Goal: Task Accomplishment & Management: Complete application form

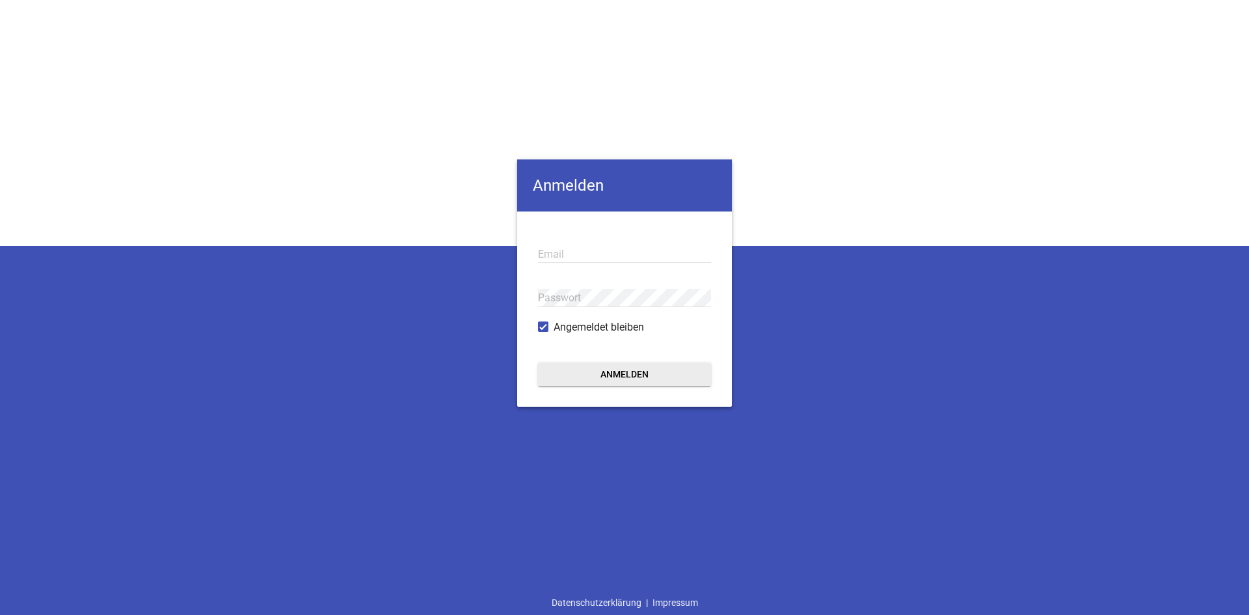
type input "[EMAIL_ADDRESS][DOMAIN_NAME]"
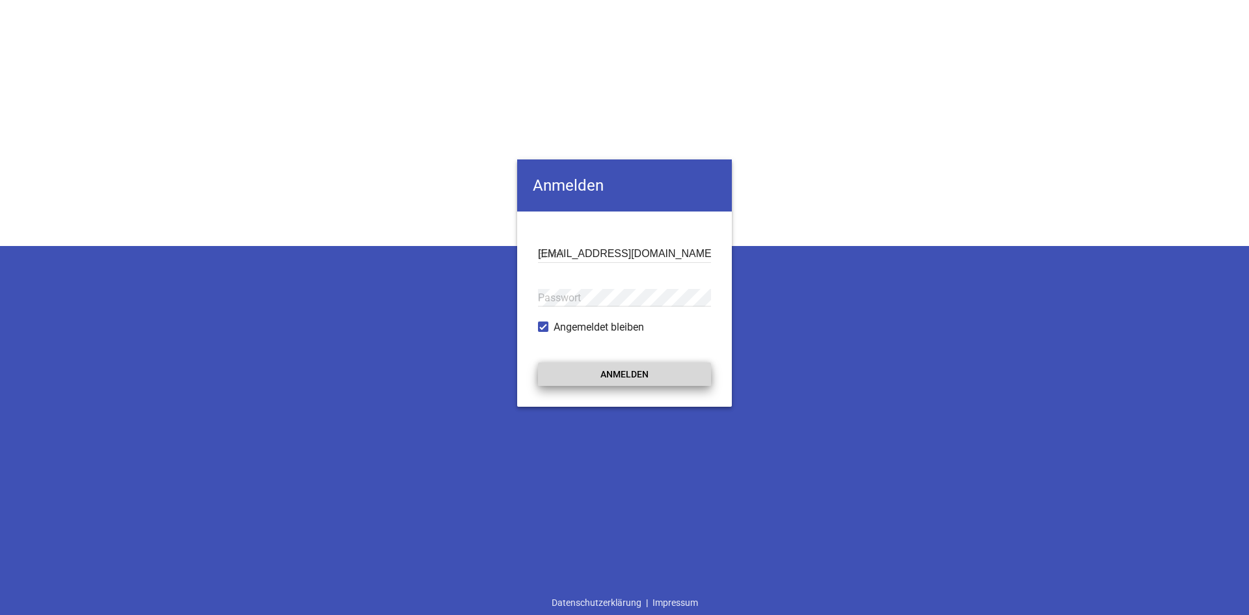
click at [622, 371] on button "Anmelden" at bounding box center [624, 373] width 173 height 23
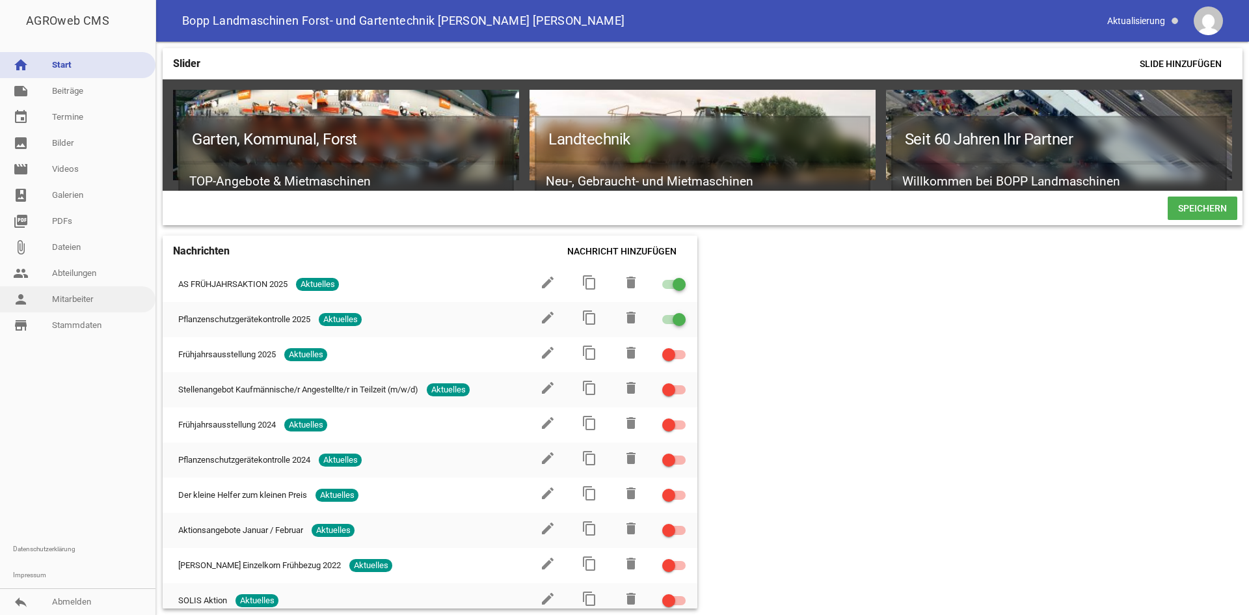
click at [92, 303] on link "person Mitarbeiter" at bounding box center [78, 299] width 156 height 26
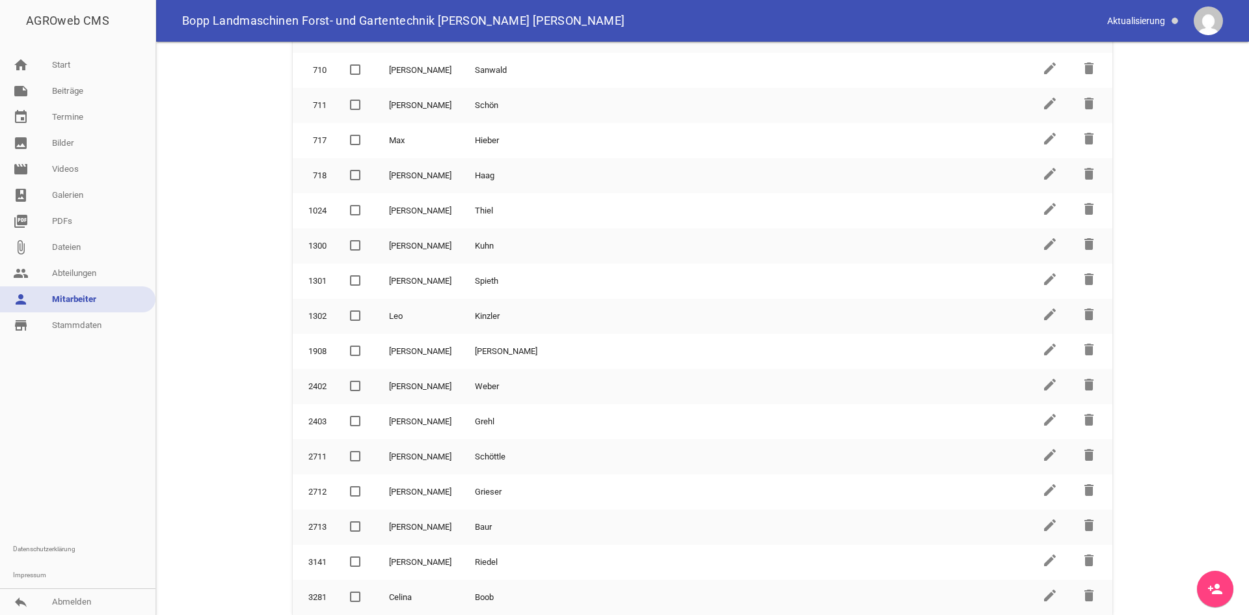
scroll to position [220, 0]
click at [1219, 592] on icon "person_add" at bounding box center [1216, 589] width 16 height 16
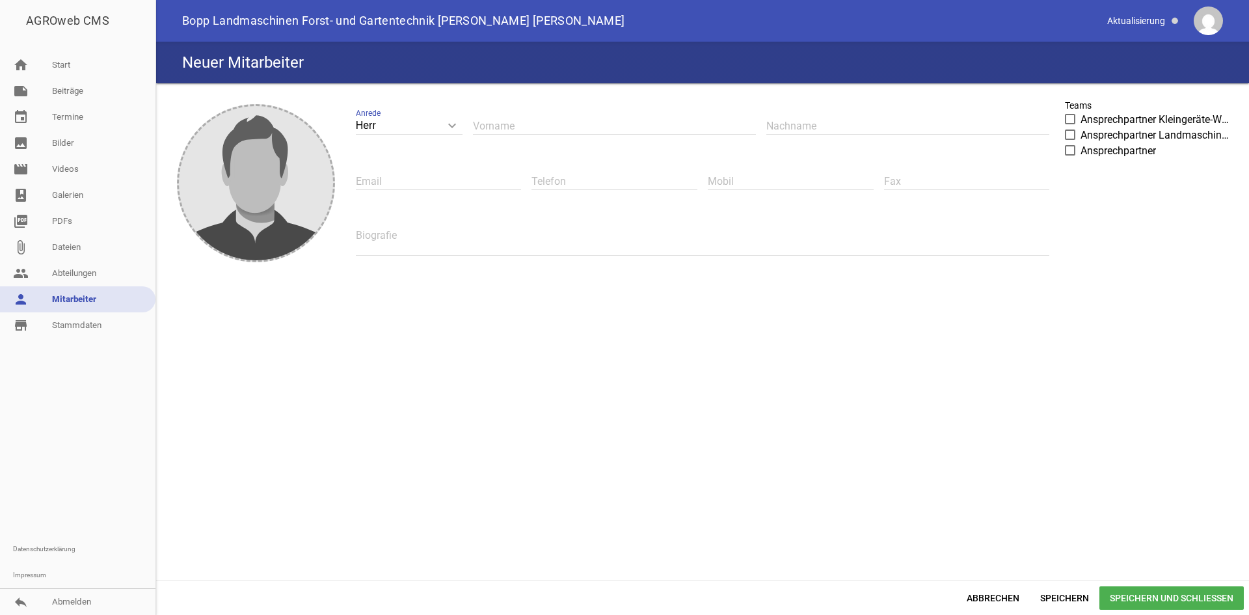
click at [506, 126] on input "text" at bounding box center [614, 126] width 283 height 18
type input "[PERSON_NAME]"
click at [793, 124] on input "text" at bounding box center [908, 126] width 283 height 18
type input "Bucher"
click at [365, 234] on textarea at bounding box center [703, 240] width 694 height 29
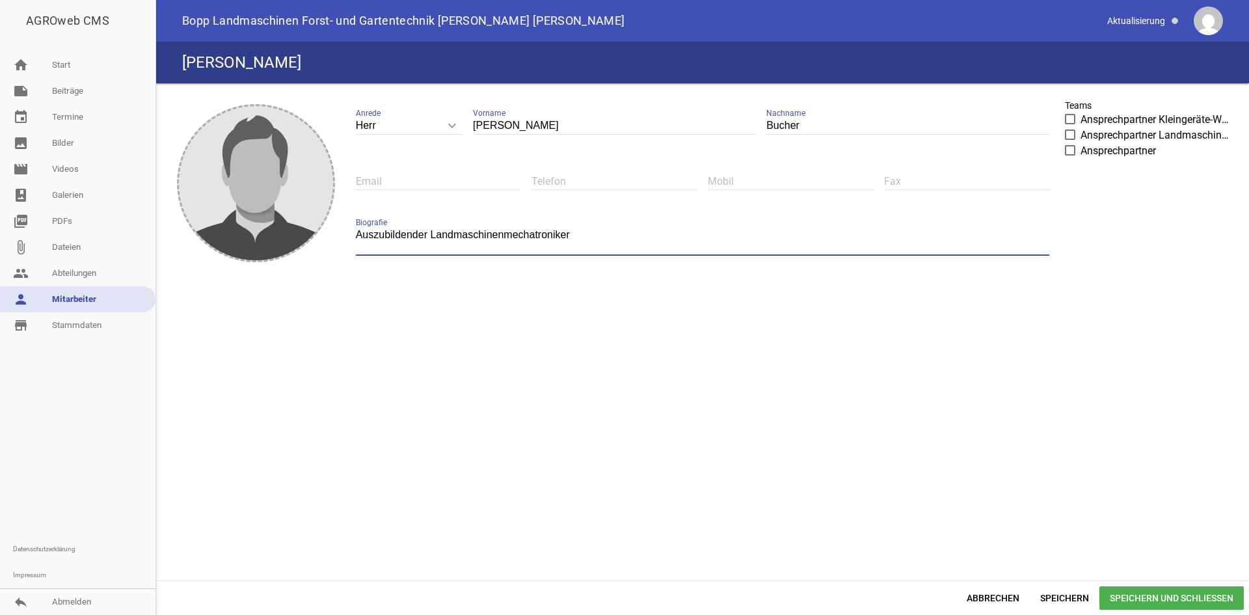
type textarea "Auszubildender Landmaschinenmechatroniker"
click at [1067, 150] on span at bounding box center [1071, 150] width 8 height 8
click at [1081, 143] on input "Ansprechpartner" at bounding box center [1081, 143] width 0 height 0
click at [1069, 129] on label "Ansprechpartner Landmaschinen-Werkstatt" at bounding box center [1149, 136] width 169 height 16
click at [1081, 128] on input "Ansprechpartner Landmaschinen-Werkstatt" at bounding box center [1081, 128] width 0 height 0
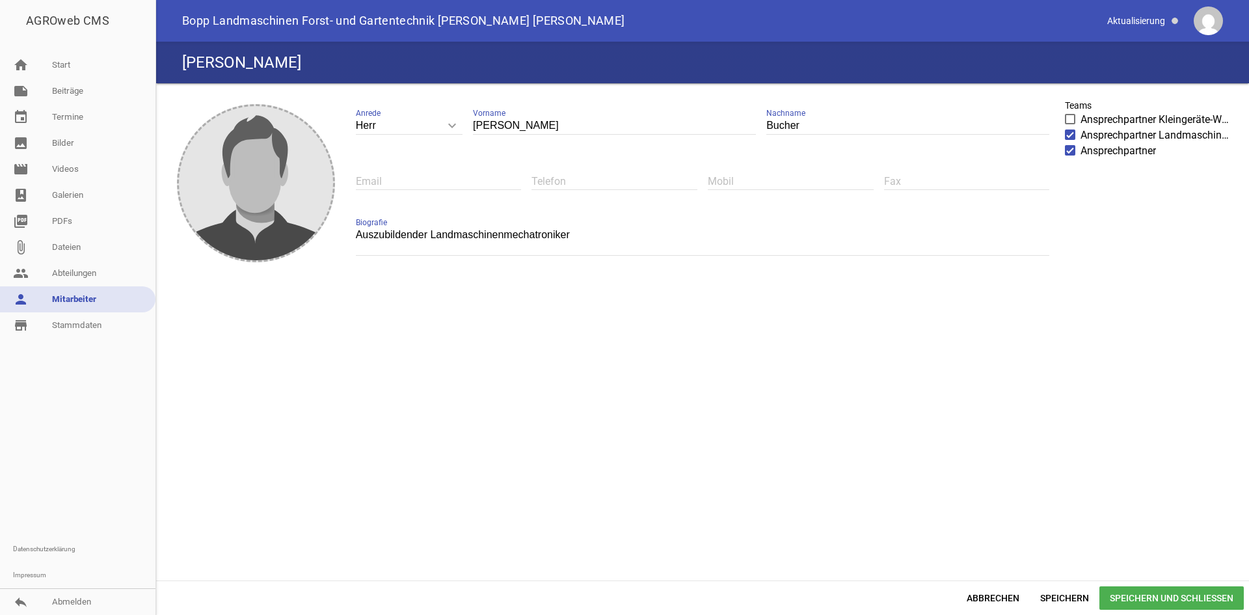
click at [1136, 592] on span "Speichern und Schließen" at bounding box center [1172, 597] width 144 height 23
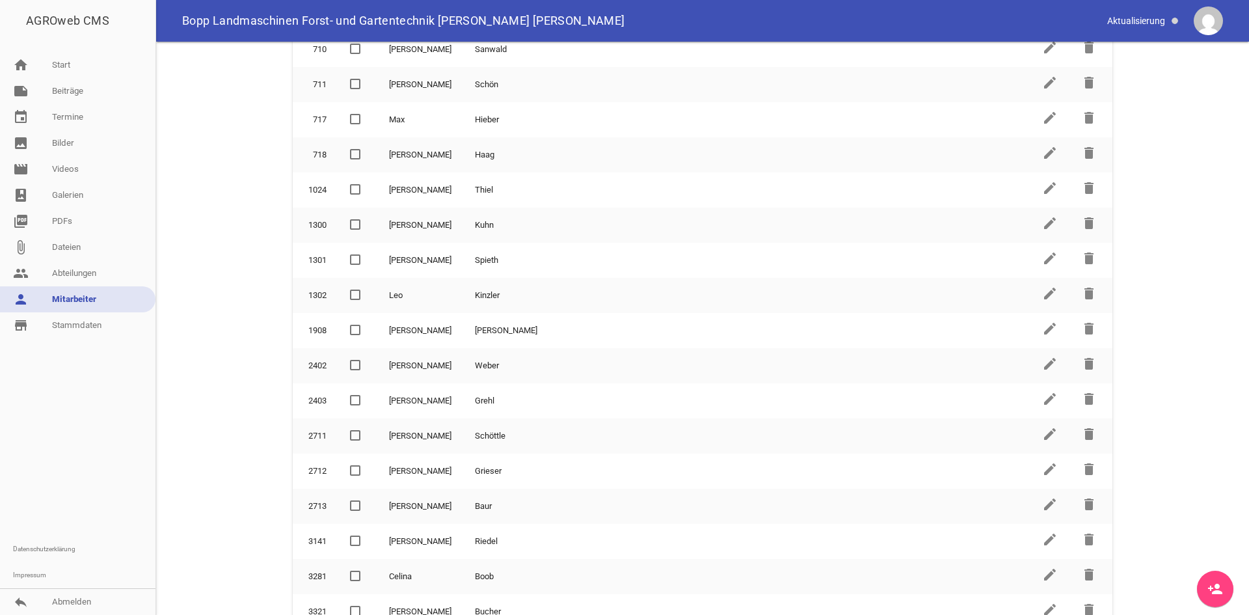
scroll to position [255, 0]
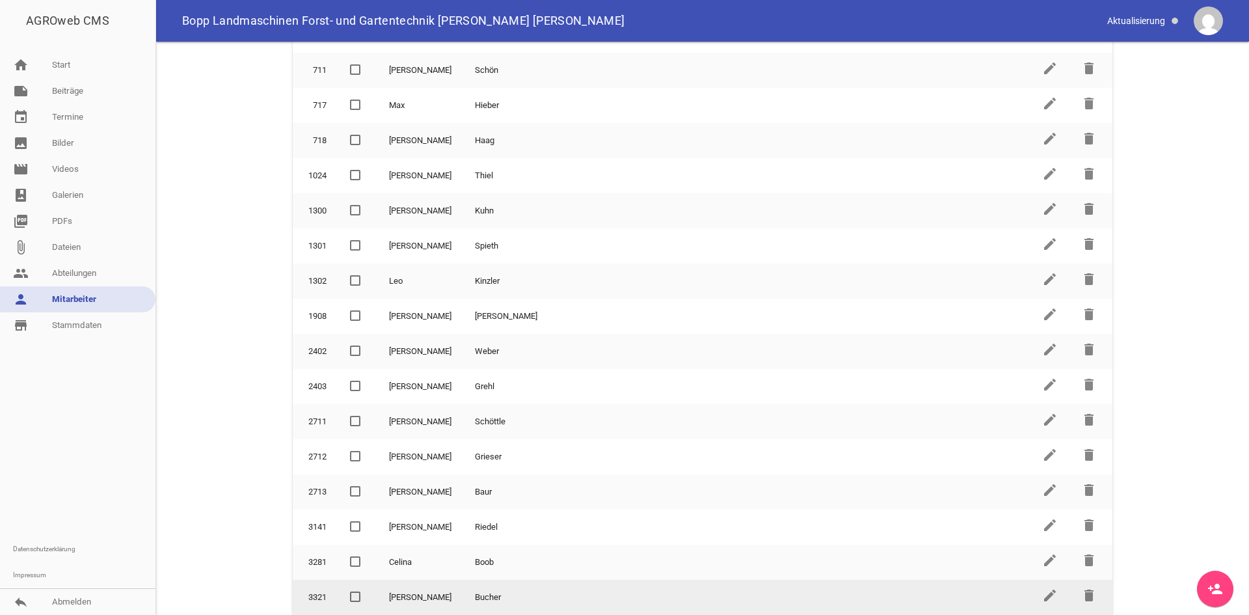
click at [353, 592] on span at bounding box center [355, 597] width 8 height 8
click at [366, 590] on input "checkbox" at bounding box center [366, 590] width 0 height 0
click at [356, 592] on span at bounding box center [355, 597] width 8 height 8
click at [366, 590] on input "checkbox" at bounding box center [366, 590] width 0 height 0
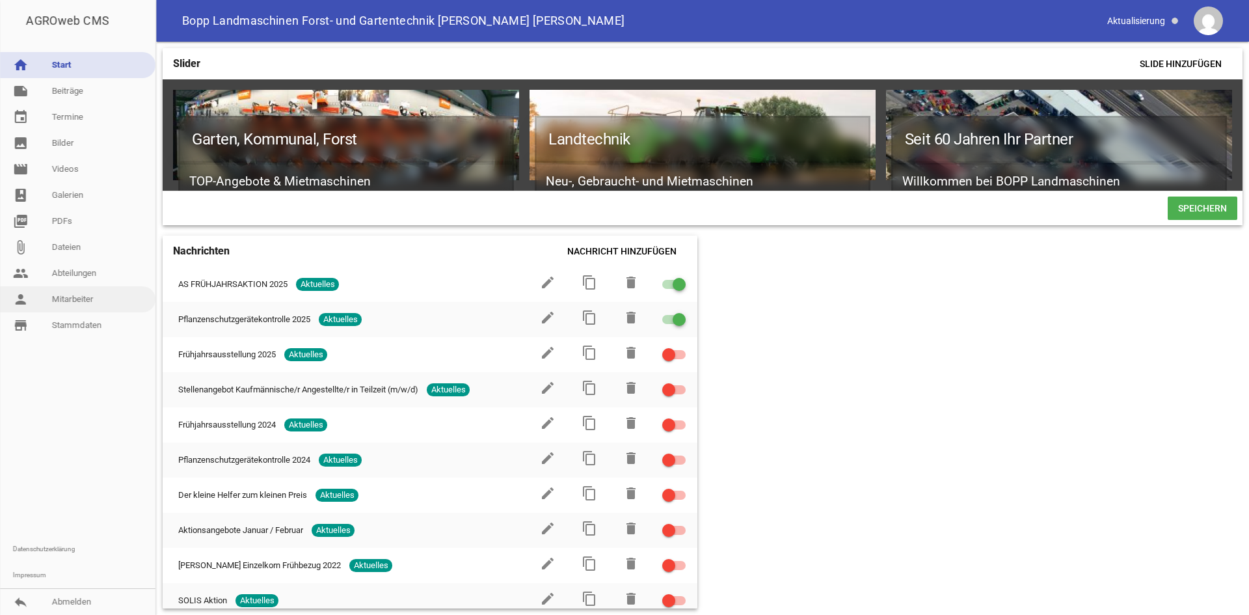
click at [91, 302] on link "person Mitarbeiter" at bounding box center [78, 299] width 156 height 26
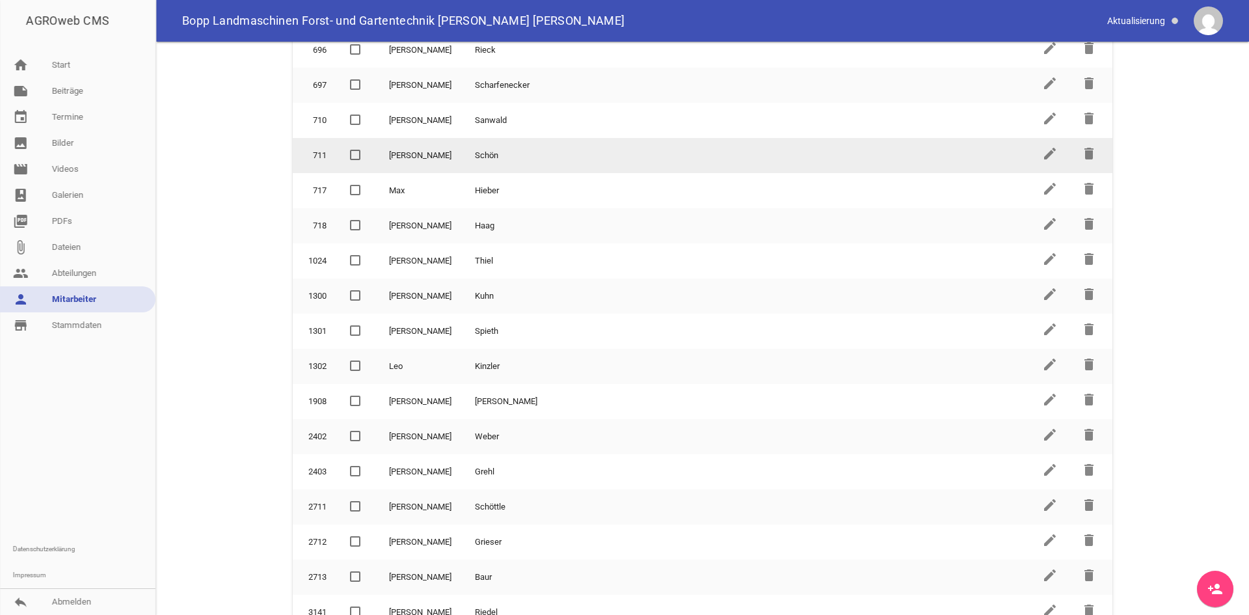
scroll to position [255, 0]
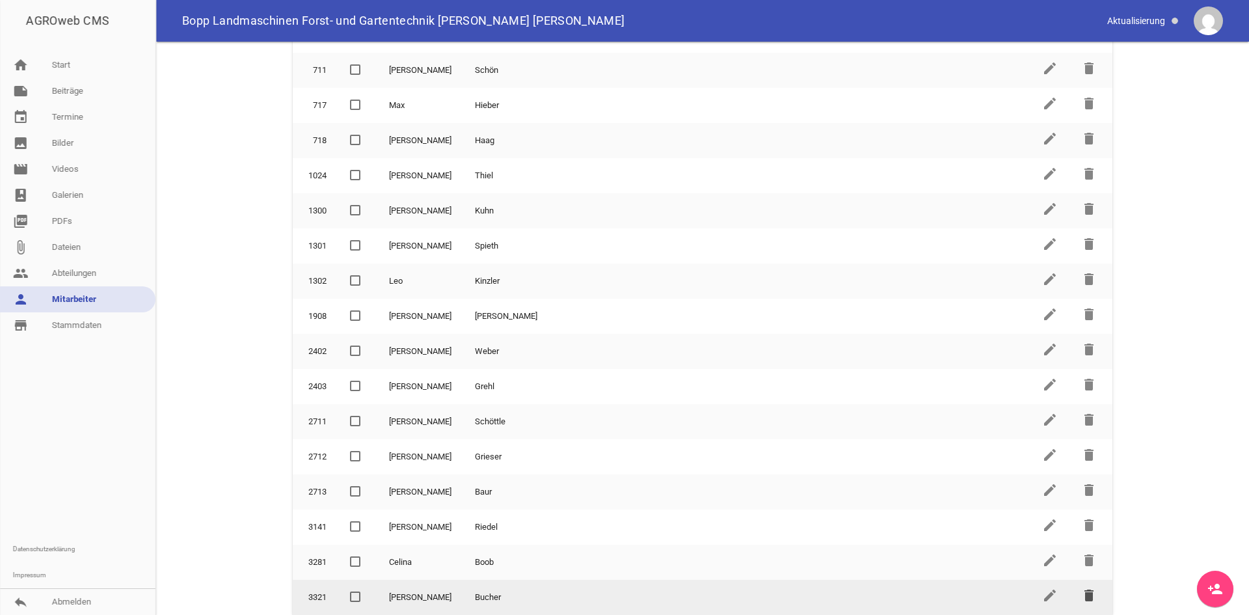
click at [1088, 592] on icon "delete" at bounding box center [1090, 596] width 16 height 16
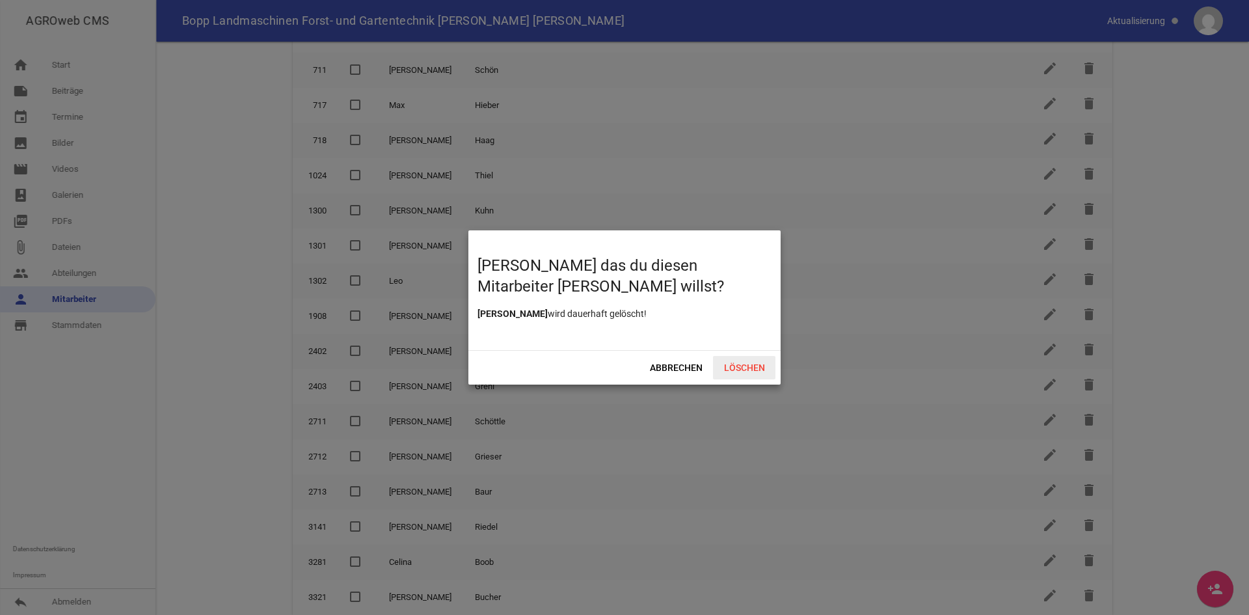
click at [732, 362] on span "Löschen" at bounding box center [744, 367] width 62 height 23
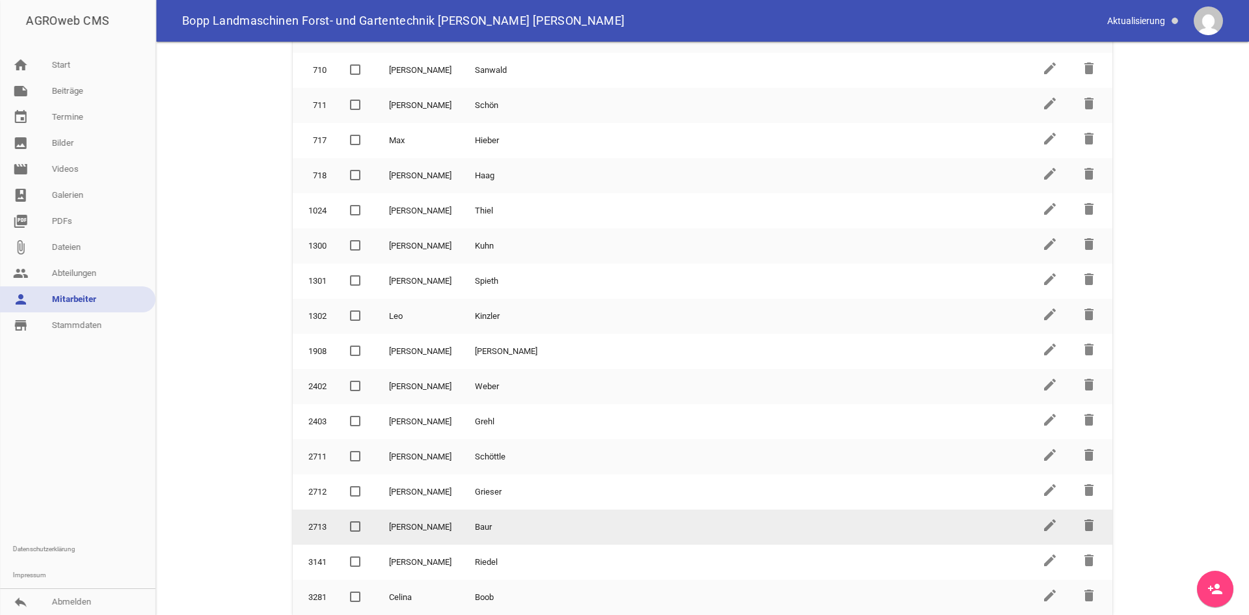
scroll to position [0, 0]
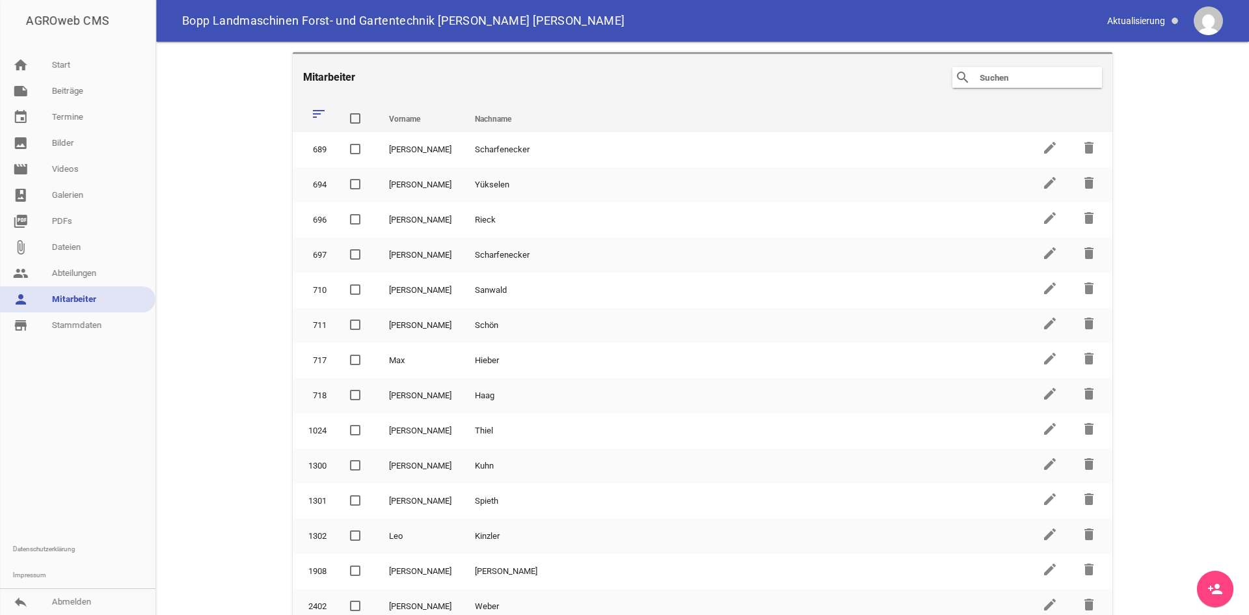
click at [1208, 24] on img at bounding box center [1208, 21] width 29 height 29
click at [95, 325] on link "store_mall_directory Stammdaten" at bounding box center [78, 325] width 156 height 26
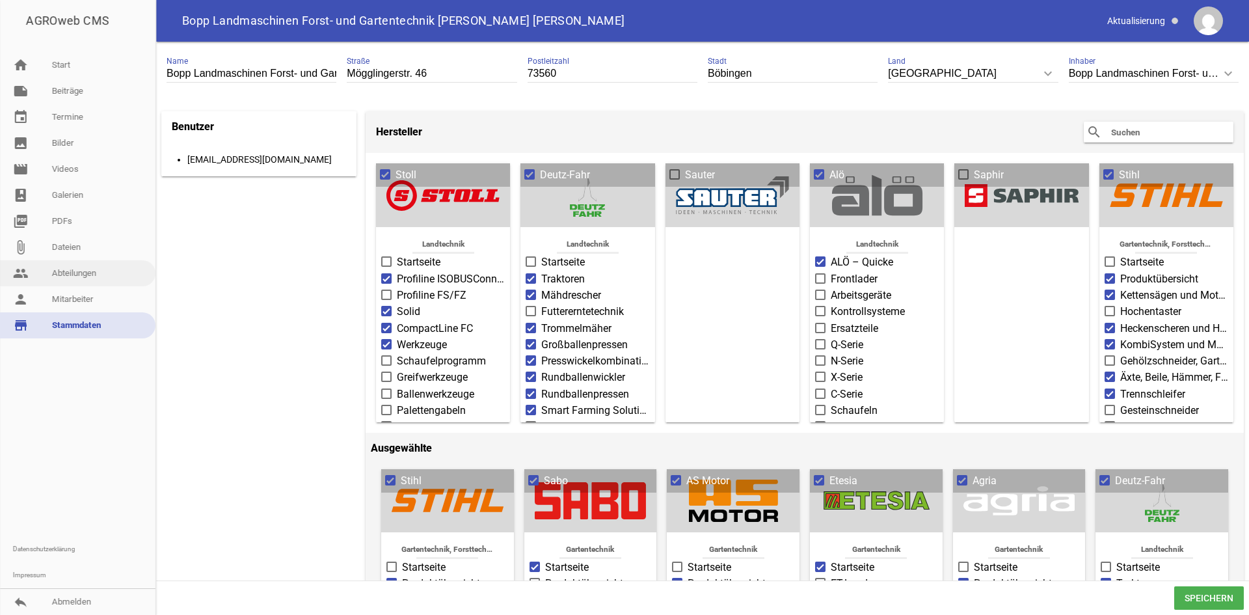
click at [92, 273] on link "people Abteilungen" at bounding box center [78, 273] width 156 height 26
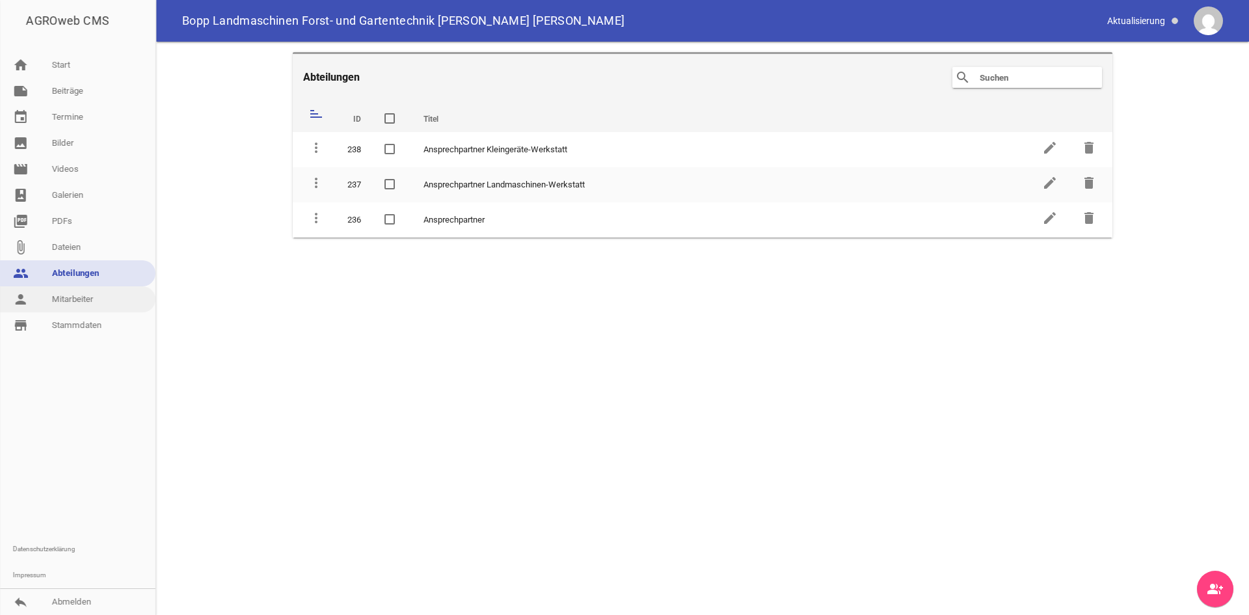
click at [68, 299] on link "person Mitarbeiter" at bounding box center [78, 299] width 156 height 26
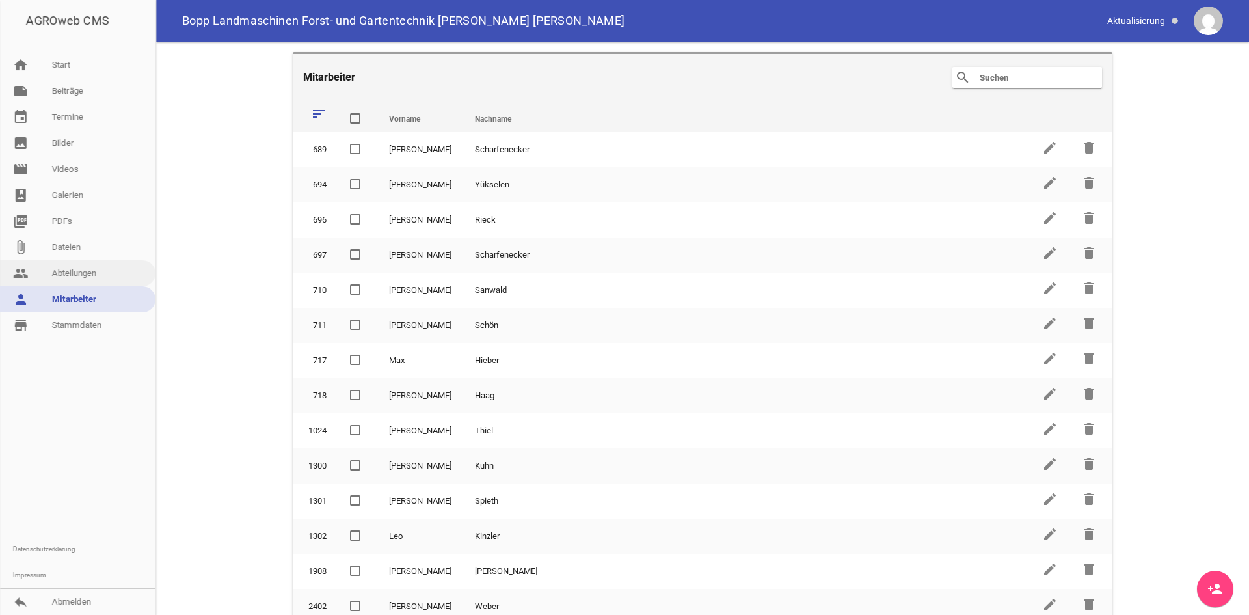
click at [75, 269] on link "people Abteilungen" at bounding box center [78, 273] width 156 height 26
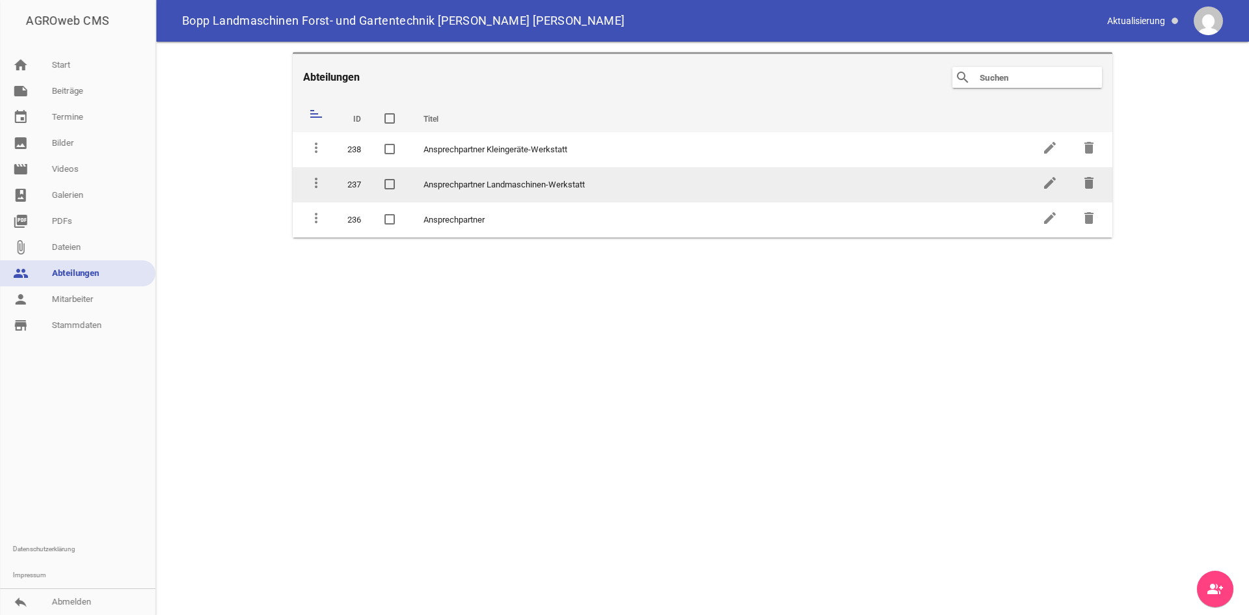
click at [470, 182] on td "Ansprechpartner Landmaschinen-Werkstatt" at bounding box center [721, 184] width 619 height 35
click at [394, 187] on span at bounding box center [390, 184] width 8 height 8
click at [400, 177] on input "checkbox" at bounding box center [400, 177] width 0 height 0
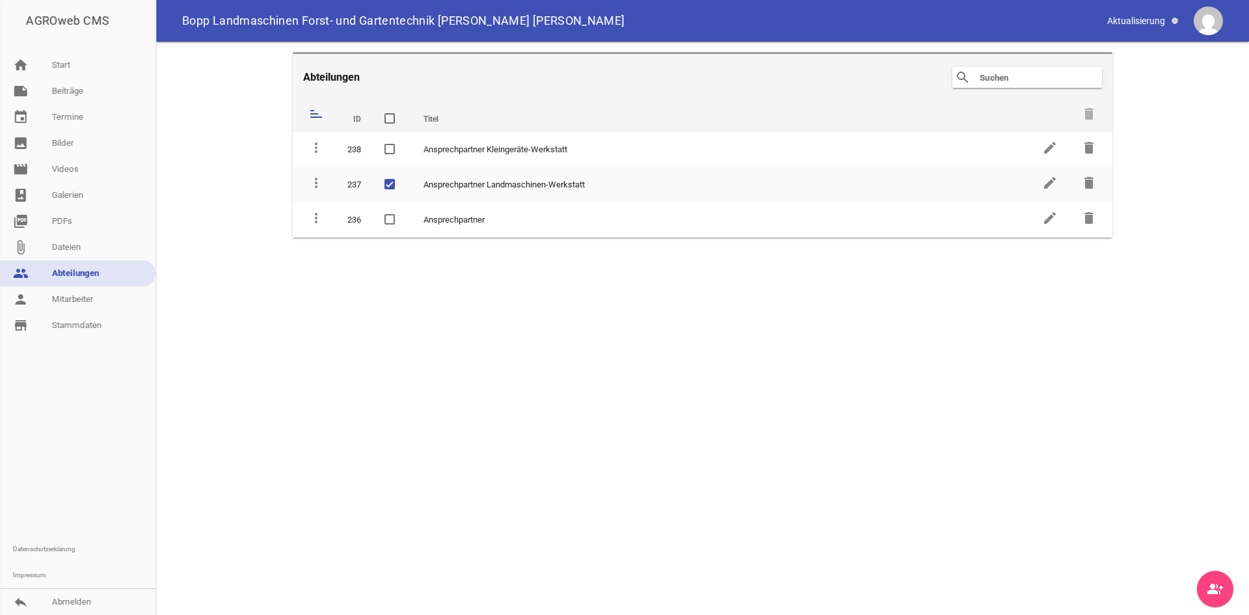
click at [1204, 592] on link "group_add" at bounding box center [1215, 589] width 36 height 36
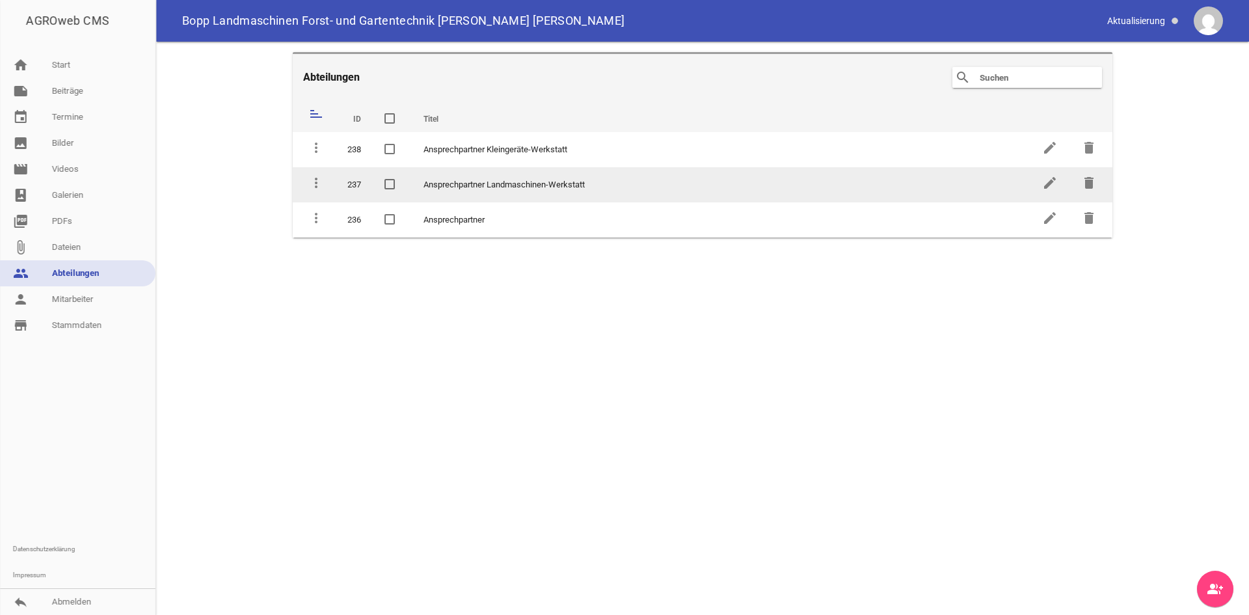
click at [549, 186] on td "Ansprechpartner Landmaschinen-Werkstatt" at bounding box center [721, 184] width 619 height 35
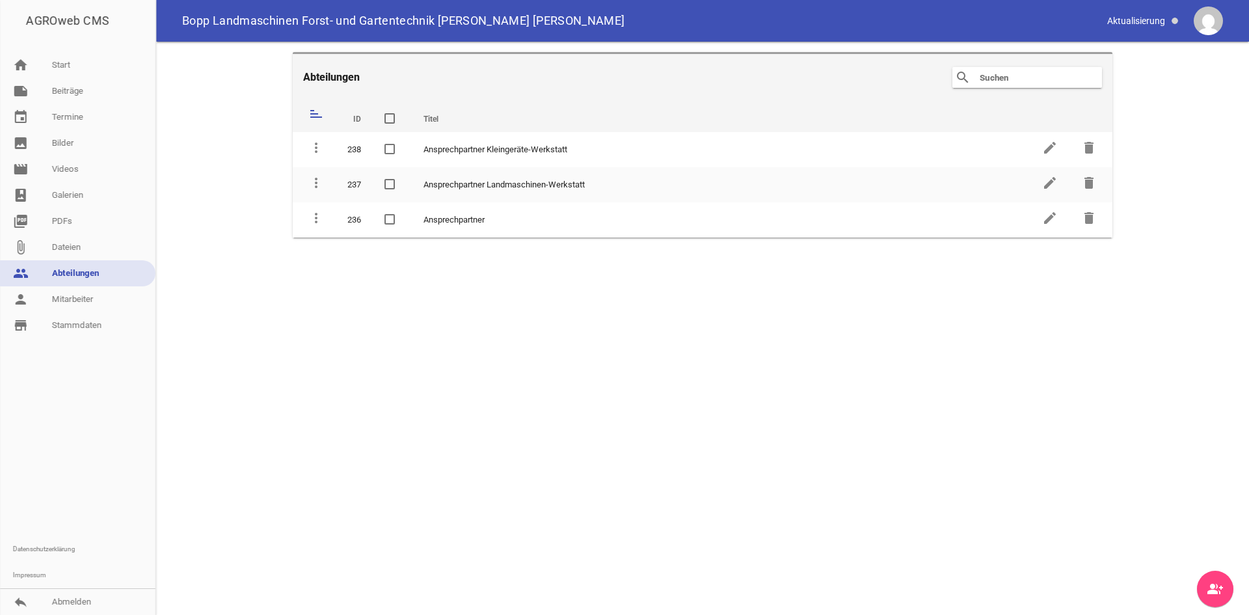
click at [1209, 579] on link "group_add" at bounding box center [1215, 589] width 36 height 36
click at [60, 298] on link "person Mitarbeiter" at bounding box center [78, 299] width 156 height 26
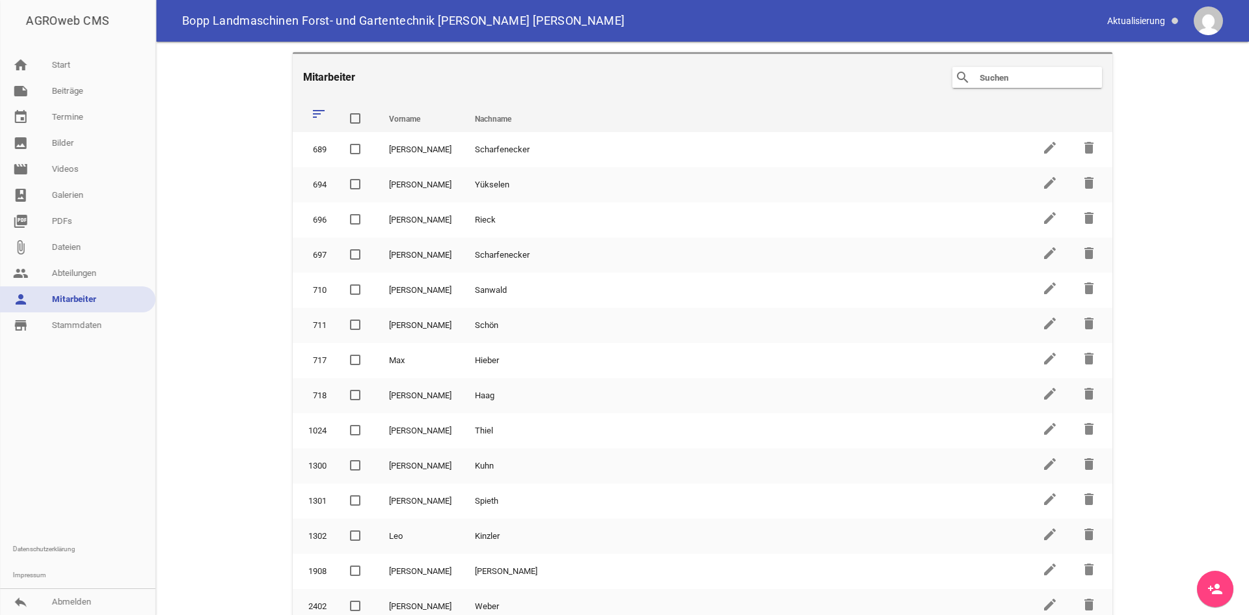
click at [1208, 580] on link "person_add" at bounding box center [1215, 589] width 36 height 36
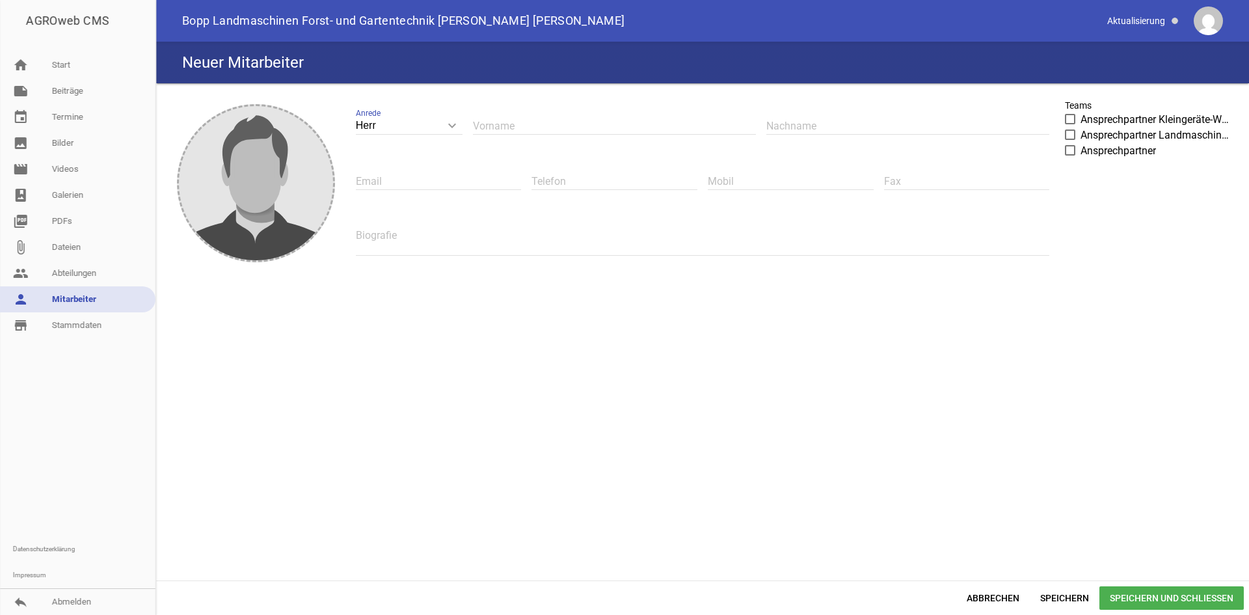
click at [531, 131] on input "text" at bounding box center [614, 126] width 283 height 18
type input "M"
type input "[PERSON_NAME]"
click at [826, 130] on input "text" at bounding box center [908, 126] width 283 height 18
click at [715, 371] on div "image Herr keyboard_arrow_down Anrede Herr Frau [PERSON_NAME] [PERSON_NAME] Nac…" at bounding box center [702, 332] width 1083 height 487
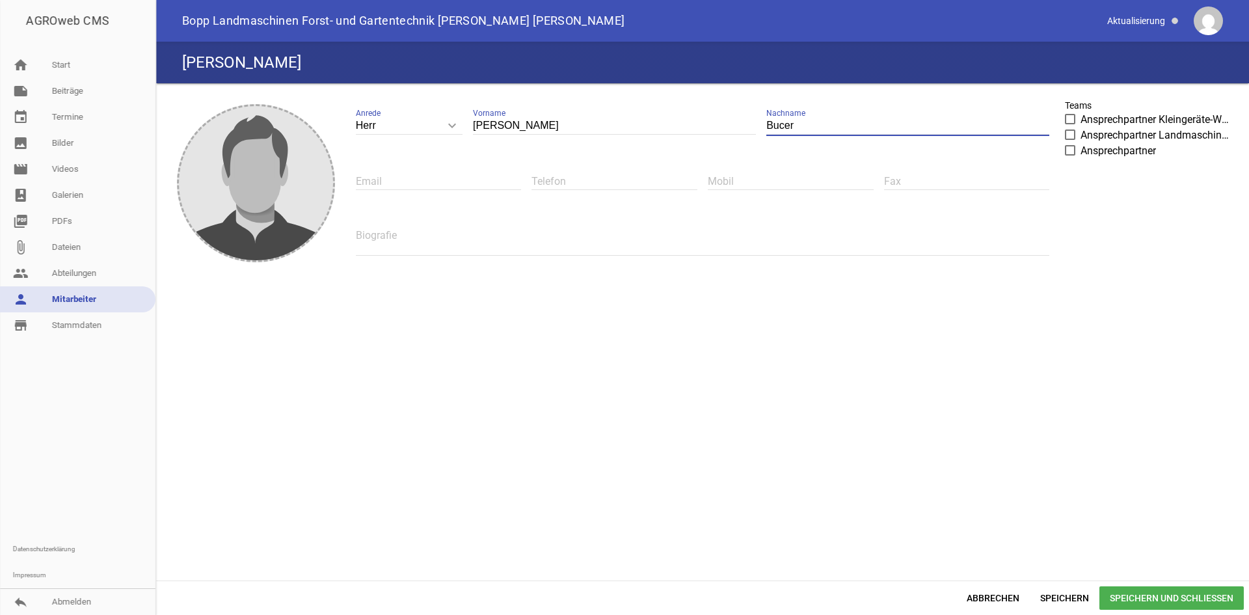
click at [789, 128] on input "Bucer" at bounding box center [908, 126] width 283 height 18
type input "Bucher"
click at [744, 385] on div "image Herr keyboard_arrow_down Anrede Herr Frau [PERSON_NAME] [PERSON_NAME] Nac…" at bounding box center [702, 332] width 1083 height 487
click at [1074, 148] on span at bounding box center [1071, 150] width 8 height 8
click at [1081, 143] on input "Ansprechpartner" at bounding box center [1081, 143] width 0 height 0
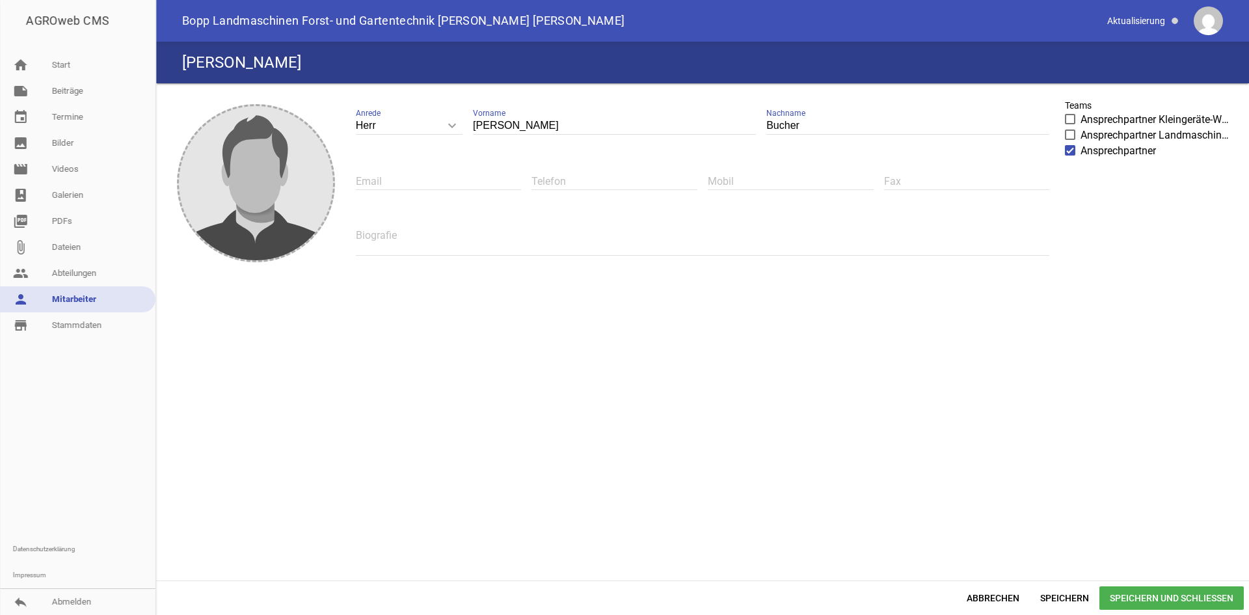
click at [1170, 592] on span "Speichern und Schließen" at bounding box center [1172, 597] width 144 height 23
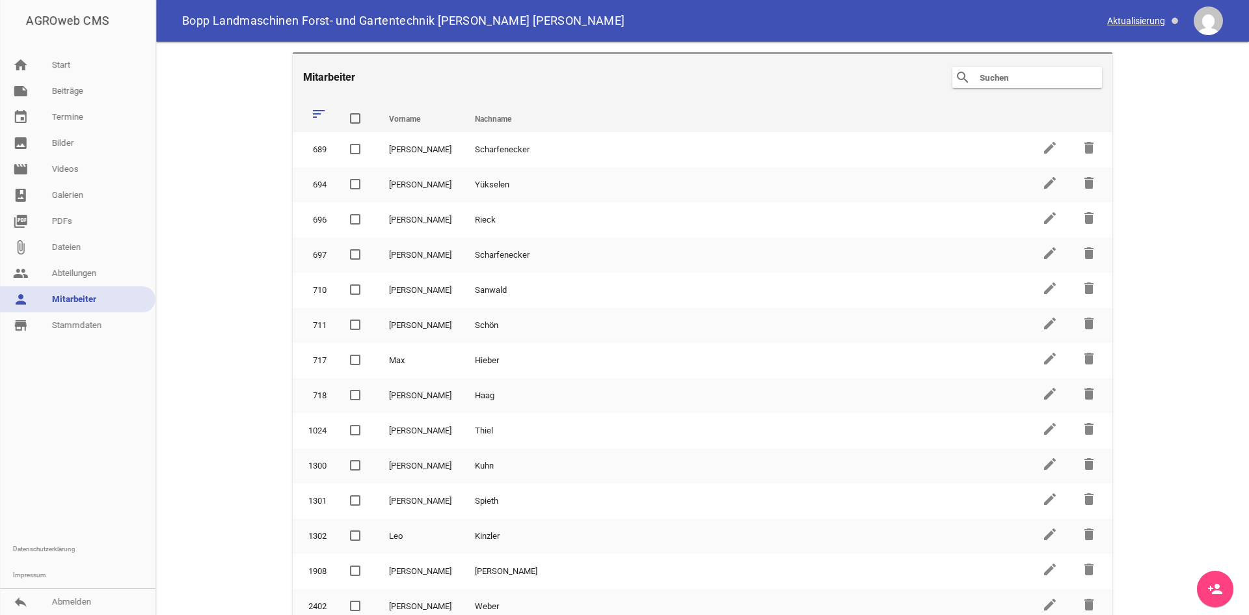
click at [1143, 21] on span at bounding box center [1144, 21] width 82 height 22
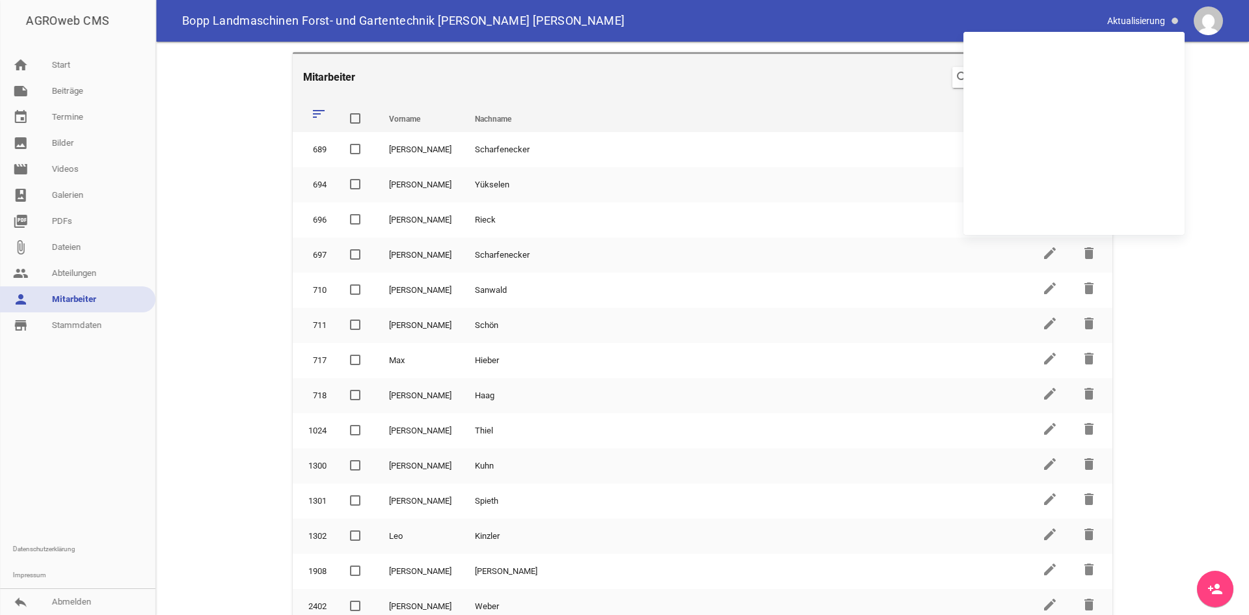
click at [1207, 133] on main "Mitarbeiter search clear sort Vorname Nachname delete 689 [PERSON_NAME] edit de…" at bounding box center [702, 328] width 1093 height 573
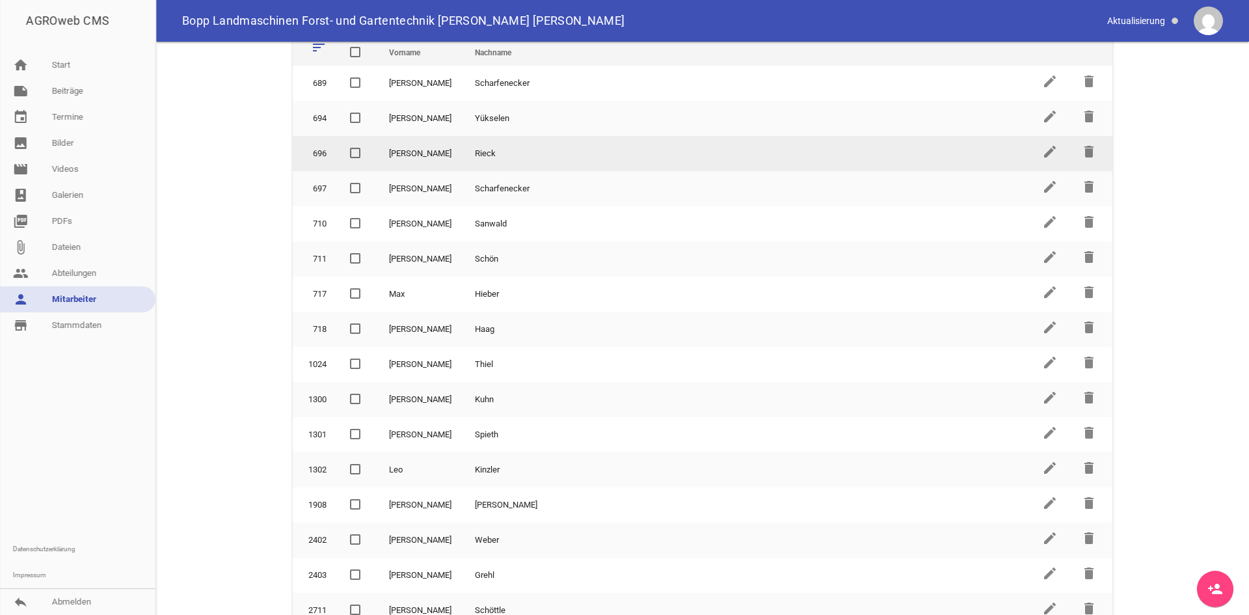
scroll to position [255, 0]
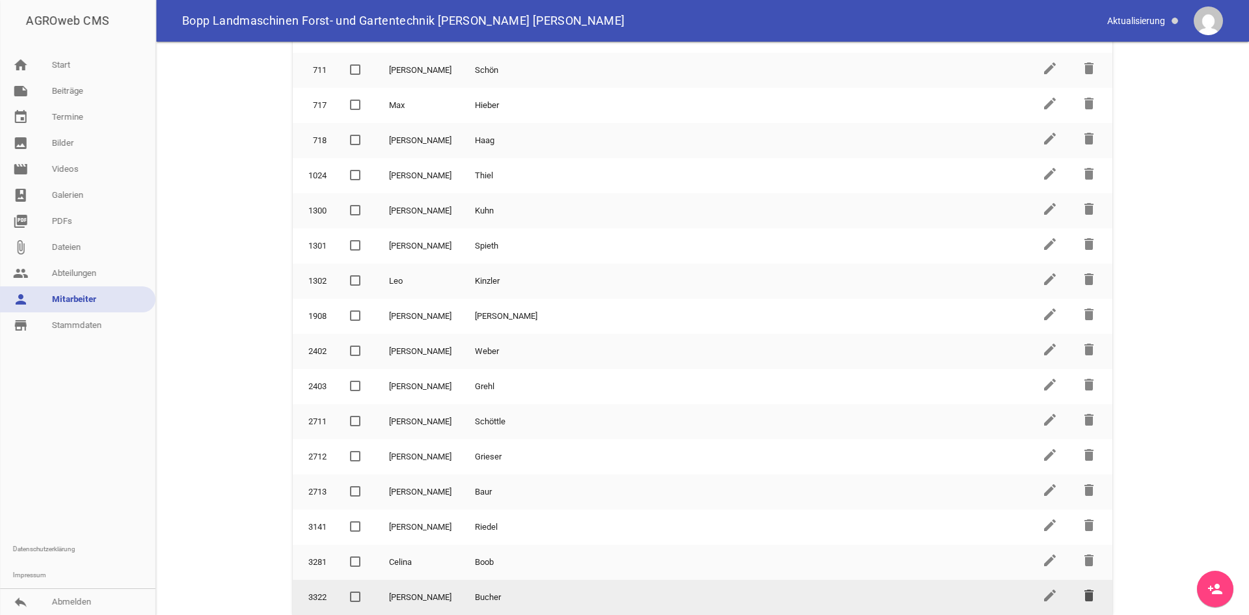
click at [1082, 592] on icon "delete" at bounding box center [1090, 596] width 16 height 16
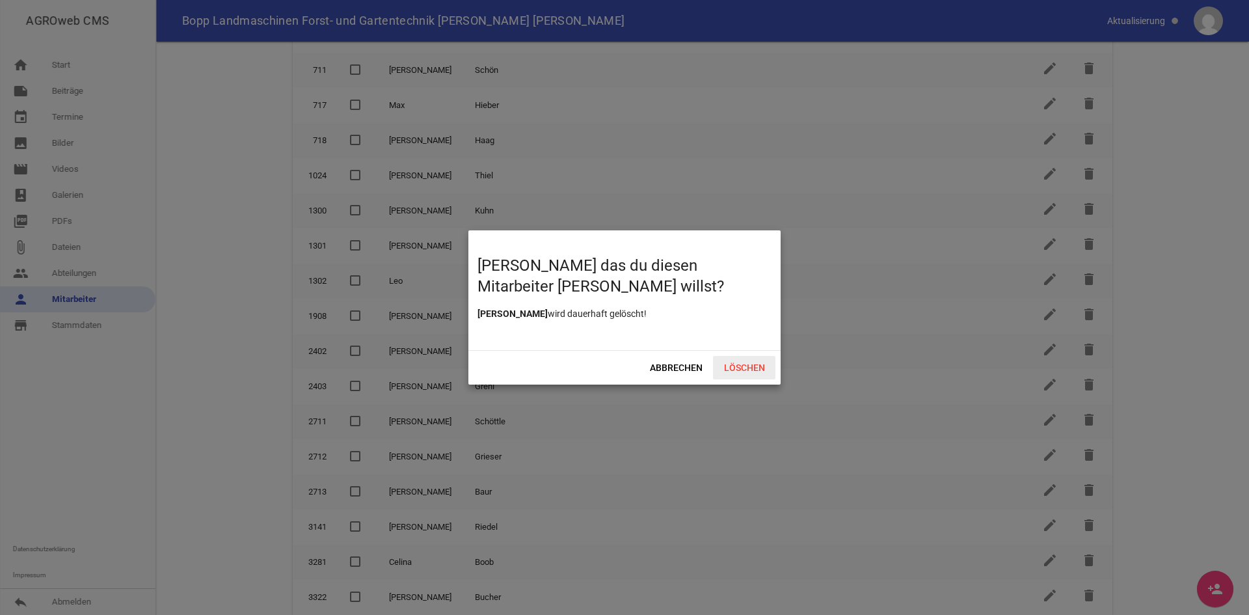
click at [746, 370] on span "Löschen" at bounding box center [744, 367] width 62 height 23
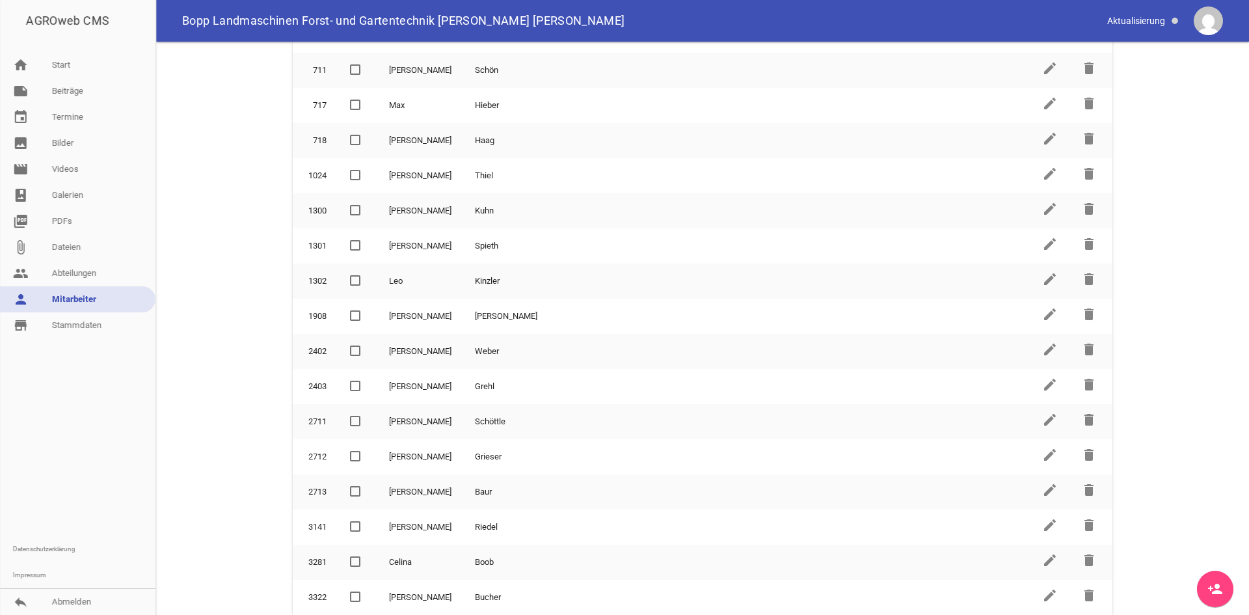
scroll to position [220, 0]
